Goal: Information Seeking & Learning: Learn about a topic

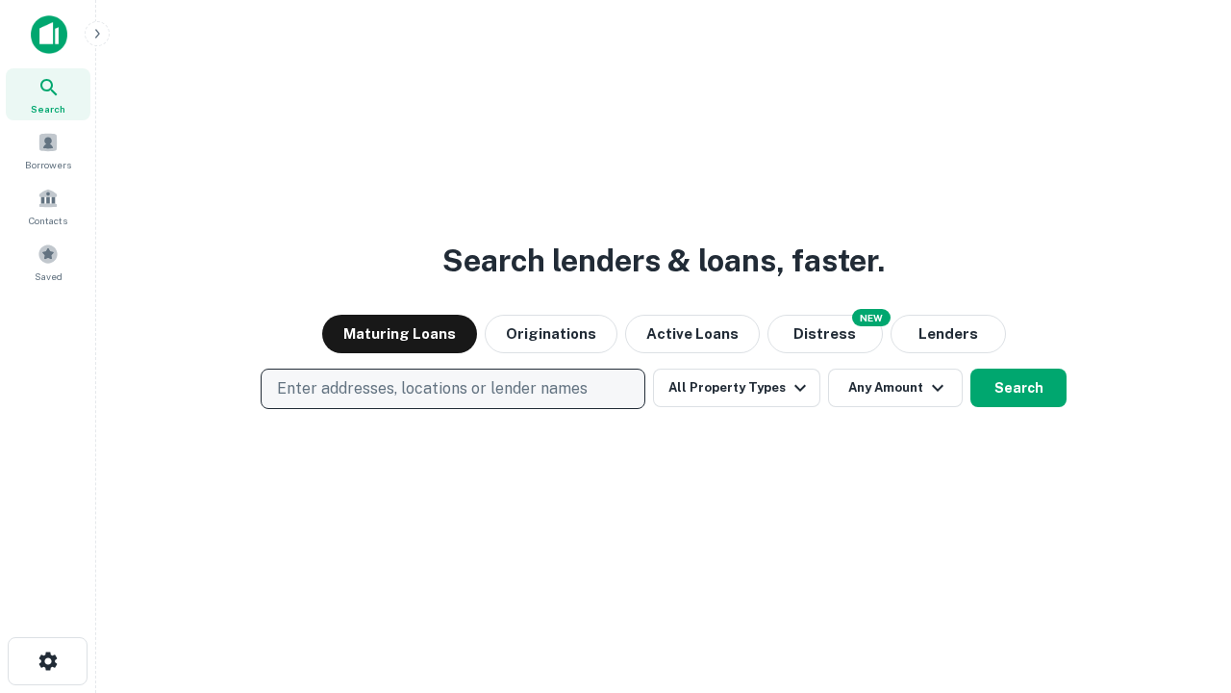
click at [452, 389] on p "Enter addresses, locations or lender names" at bounding box center [432, 388] width 311 height 23
type input "**********"
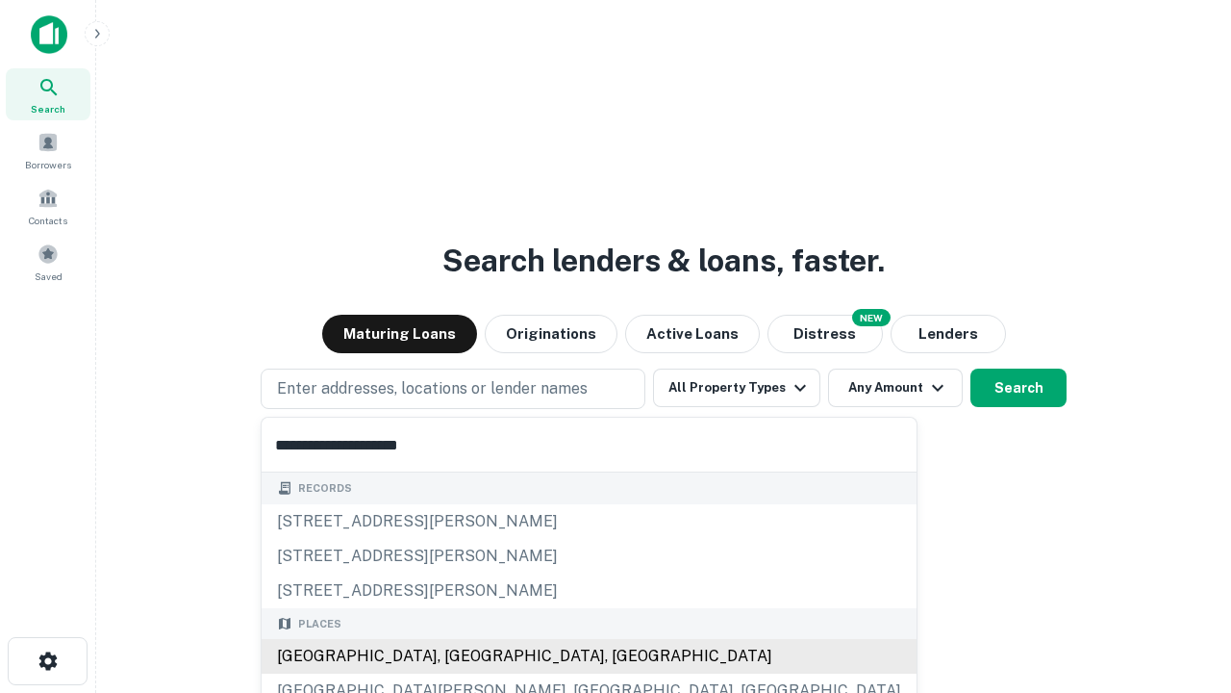
click at [460, 656] on div "[GEOGRAPHIC_DATA], [GEOGRAPHIC_DATA], [GEOGRAPHIC_DATA]" at bounding box center [589, 656] width 655 height 35
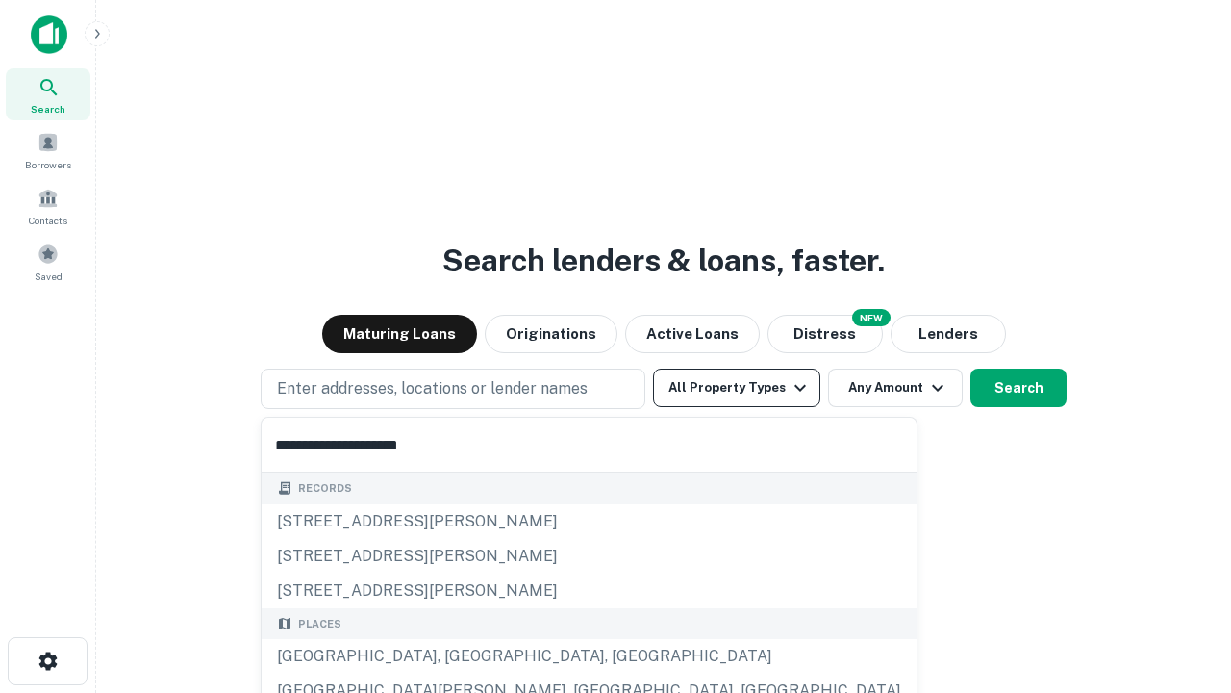
click at [737, 388] on button "All Property Types" at bounding box center [736, 387] width 167 height 38
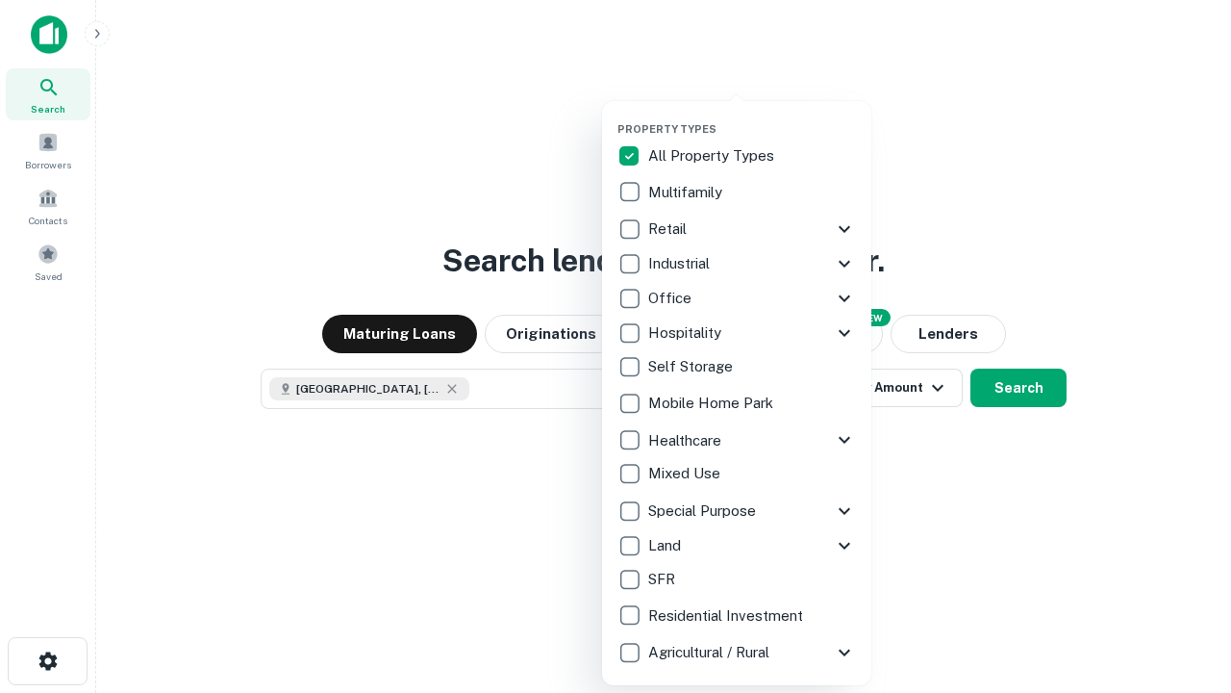
click at [752, 116] on button "button" at bounding box center [752, 116] width 269 height 1
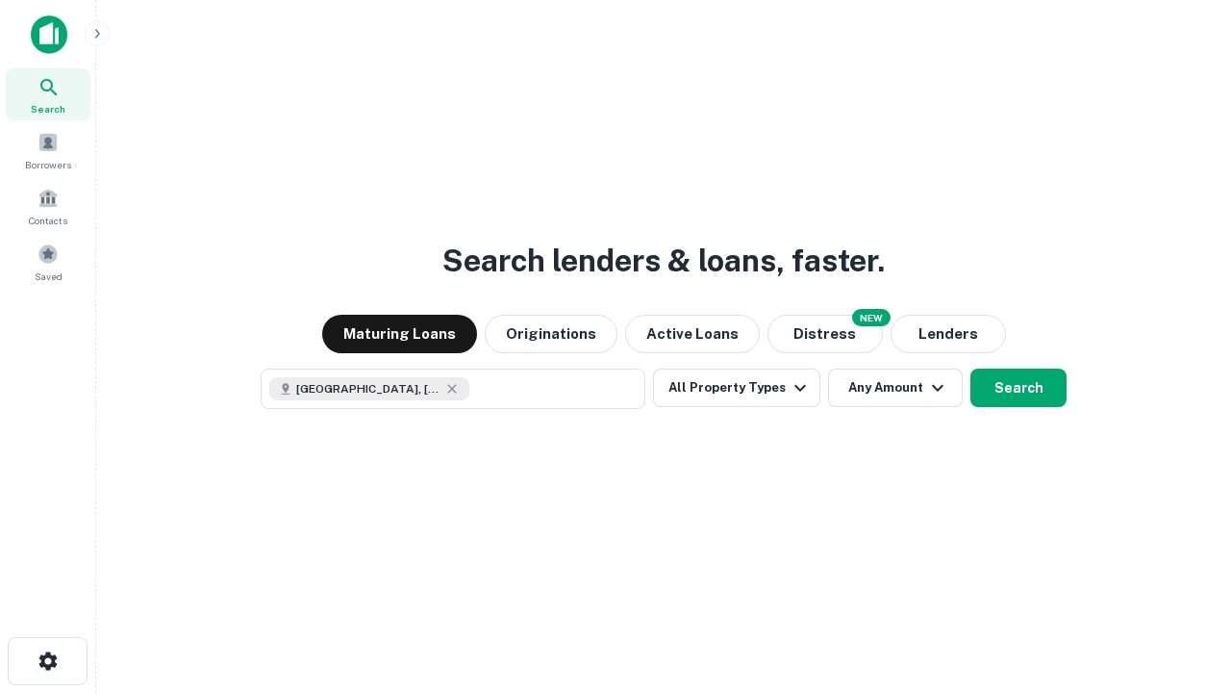
scroll to position [31, 0]
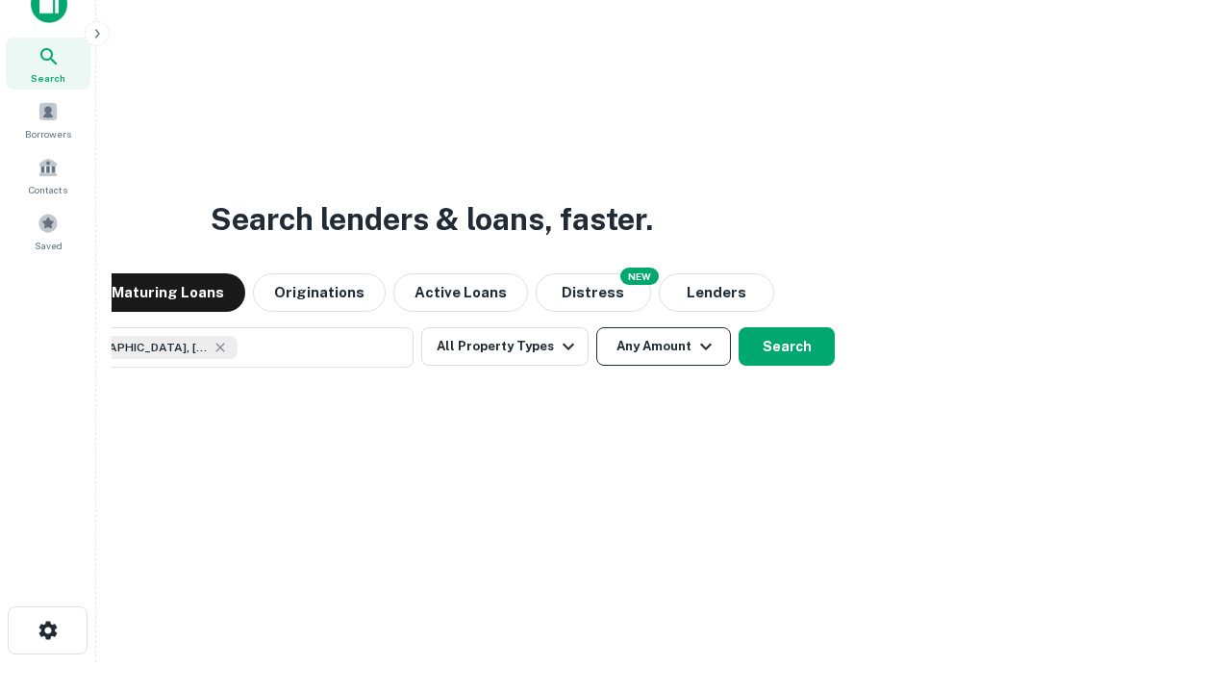
click at [597, 327] on button "Any Amount" at bounding box center [664, 346] width 135 height 38
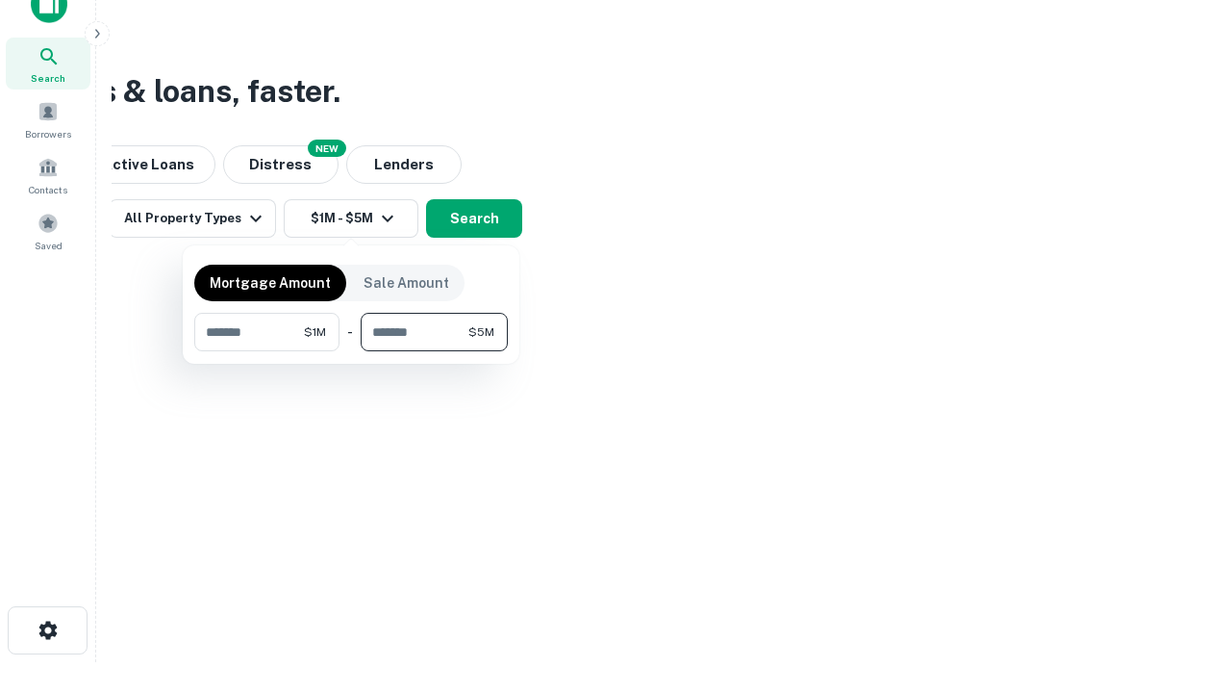
type input "*******"
click at [351, 351] on button "button" at bounding box center [351, 351] width 314 height 1
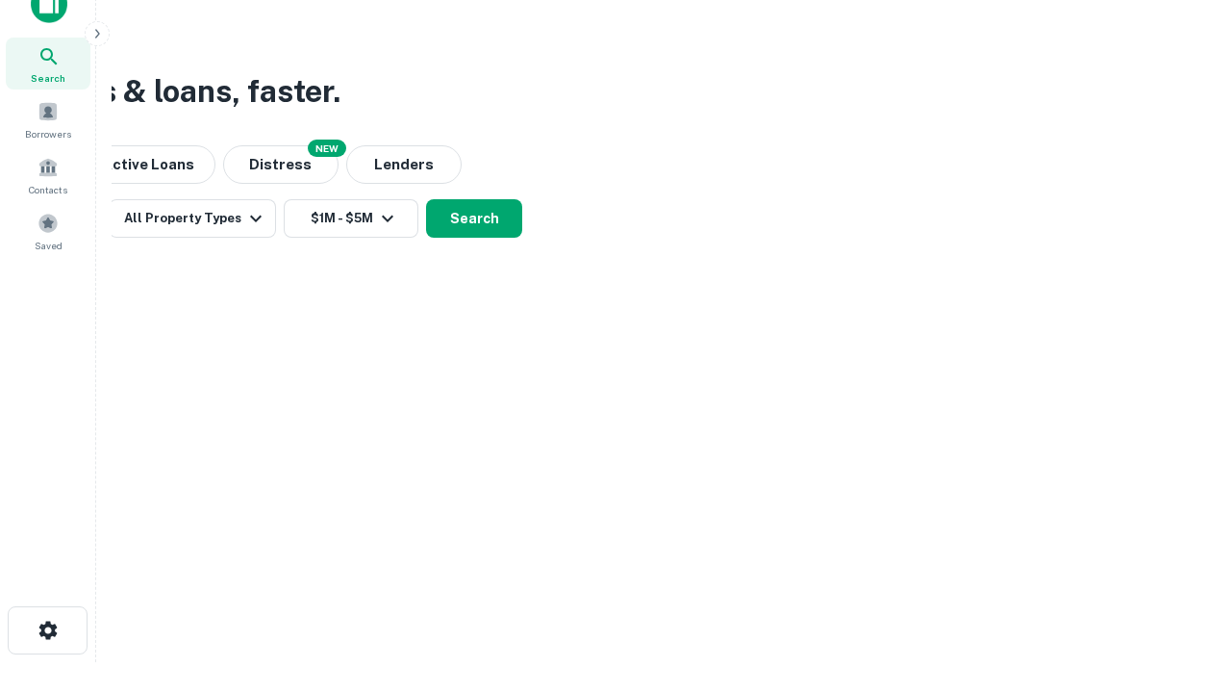
scroll to position [31, 0]
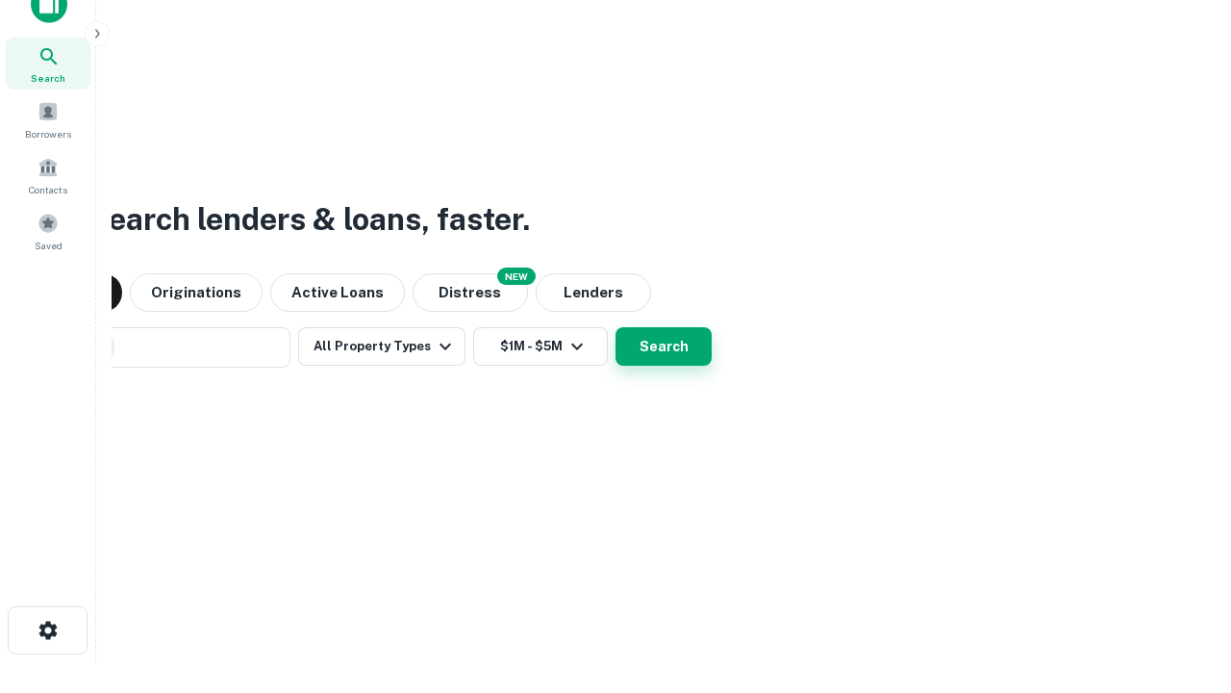
click at [616, 327] on button "Search" at bounding box center [664, 346] width 96 height 38
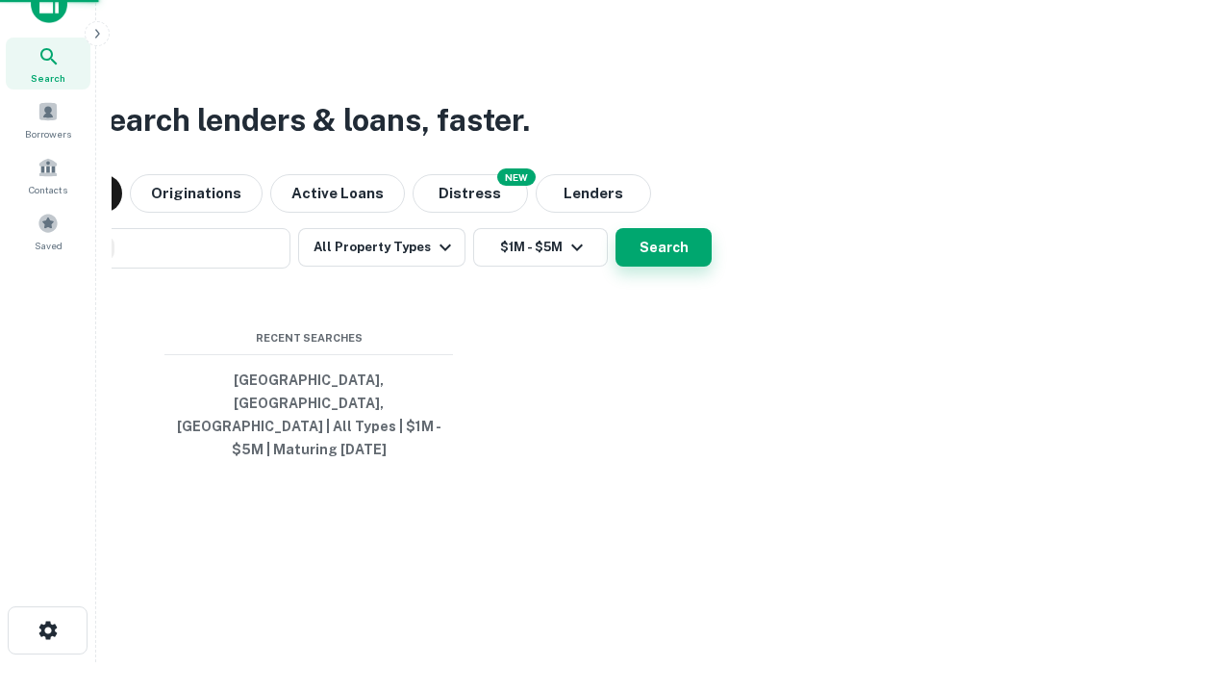
scroll to position [63, 545]
